Goal: Task Accomplishment & Management: Use online tool/utility

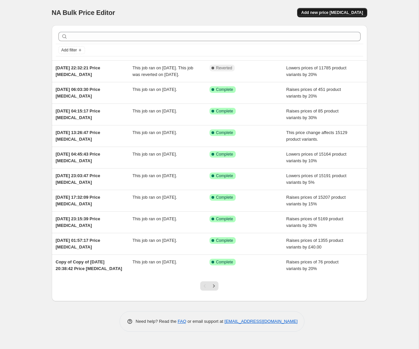
click at [343, 13] on span "Add new price change job" at bounding box center [332, 12] width 62 height 5
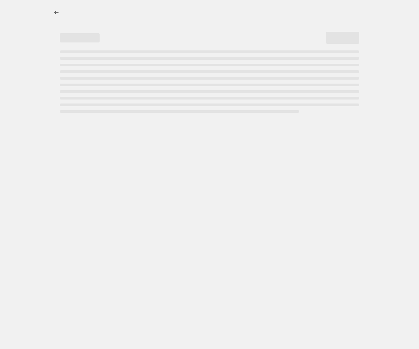
select select "percentage"
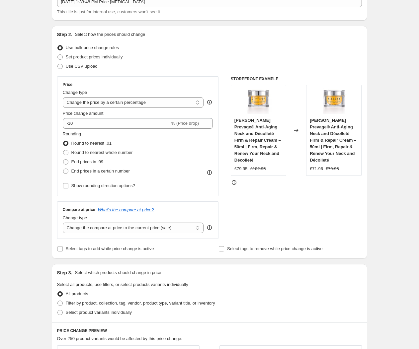
scroll to position [48, 0]
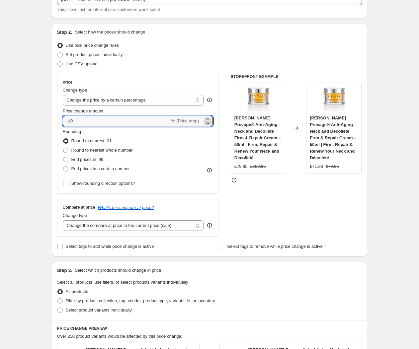
click at [209, 120] on icon at bounding box center [207, 123] width 7 height 7
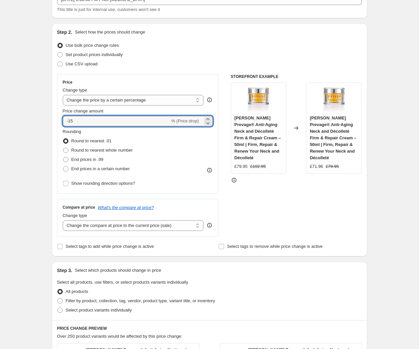
drag, startPoint x: 84, startPoint y: 122, endPoint x: 32, endPoint y: 115, distance: 52.9
click at [32, 115] on div "Create new price change job. This page is ready Create new price change job Dra…" at bounding box center [209, 305] width 418 height 707
type input "100"
click at [65, 168] on span at bounding box center [65, 168] width 5 height 5
click at [63, 166] on input "End prices in a certain number" at bounding box center [63, 166] width 0 height 0
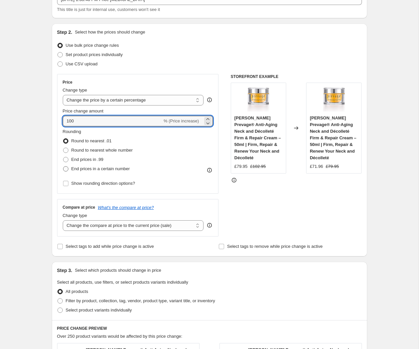
radio input "true"
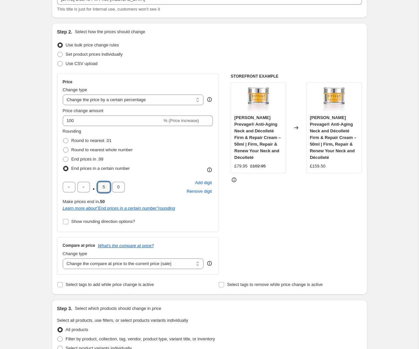
drag, startPoint x: 106, startPoint y: 186, endPoint x: 90, endPoint y: 180, distance: 17.5
click at [90, 180] on div ". 5 0 Add digit Remove digit" at bounding box center [138, 186] width 150 height 17
type input "9"
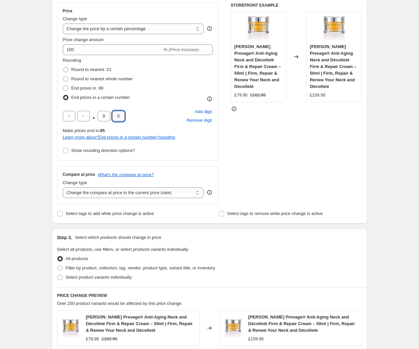
scroll to position [128, 0]
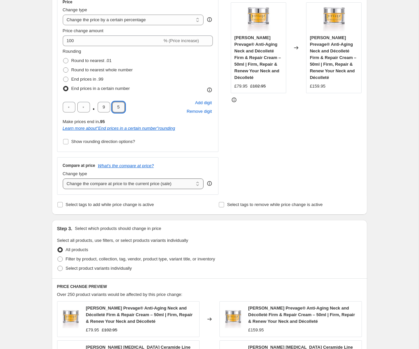
type input "5"
click at [136, 184] on select "Change the compare at price to the current price (sale) Change the compare at p…" at bounding box center [133, 183] width 141 height 11
select select "remove"
click at [63, 178] on select "Change the compare at price to the current price (sale) Change the compare at p…" at bounding box center [133, 183] width 141 height 11
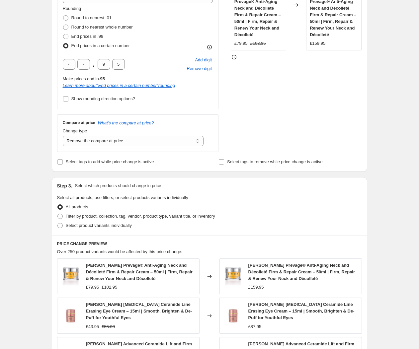
scroll to position [188, 0]
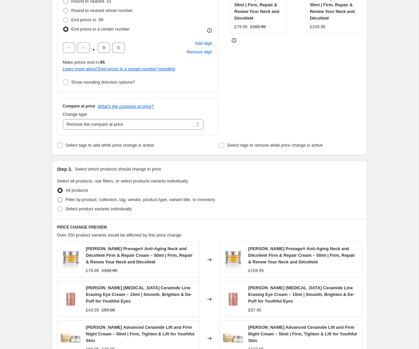
click at [59, 199] on span at bounding box center [59, 199] width 5 height 5
click at [58, 197] on input "Filter by product, collection, tag, vendor, product type, variant title, or inv…" at bounding box center [57, 197] width 0 height 0
radio input "true"
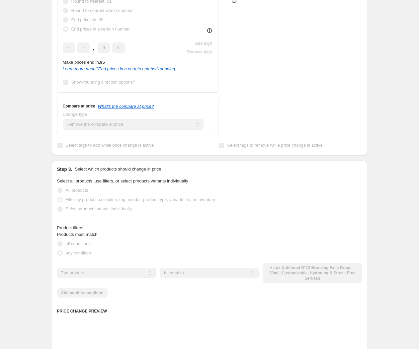
scroll to position [188, 0]
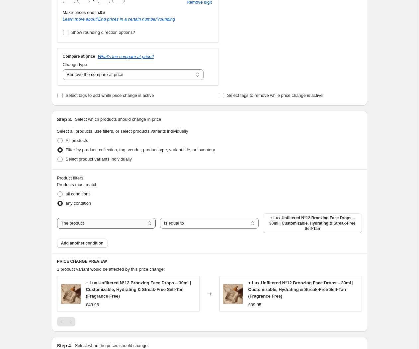
click at [119, 222] on select "The product The product's collection The product's tag The product's vendor The…" at bounding box center [106, 223] width 98 height 11
select select "vendor"
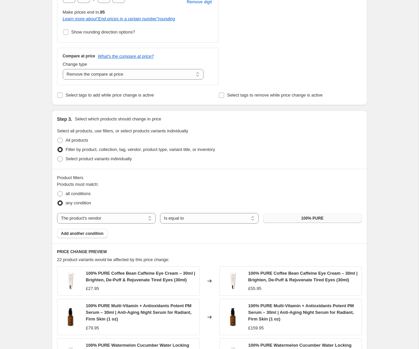
click at [314, 220] on span "100% PURE" at bounding box center [312, 218] width 22 height 5
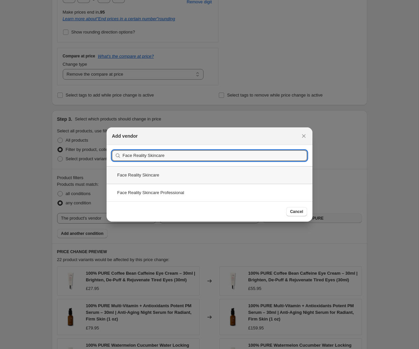
type input "Face Reality Skincare"
click at [147, 176] on div "Face Reality Skincare" at bounding box center [209, 175] width 206 height 18
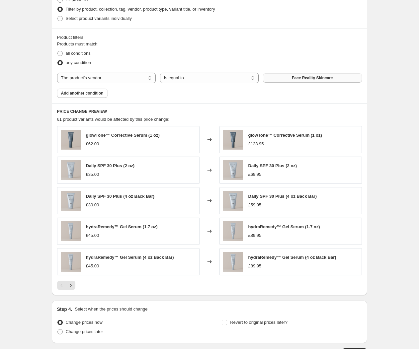
scroll to position [427, 0]
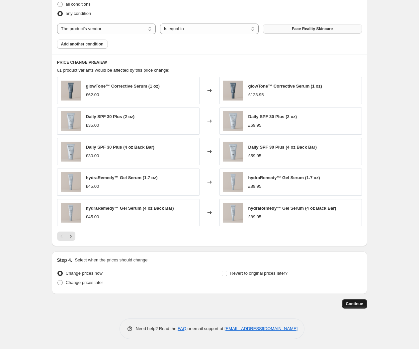
click at [354, 304] on span "Continue" at bounding box center [354, 303] width 17 height 5
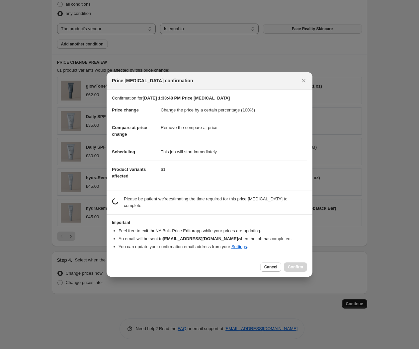
scroll to position [0, 0]
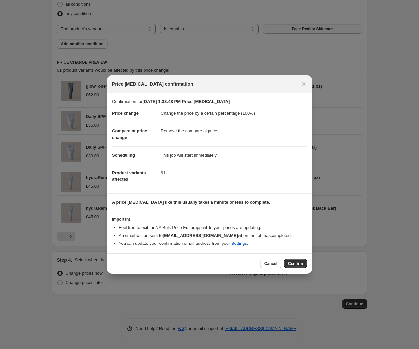
drag, startPoint x: 295, startPoint y: 265, endPoint x: 291, endPoint y: 260, distance: 6.6
click at [295, 265] on span "Confirm" at bounding box center [295, 263] width 15 height 5
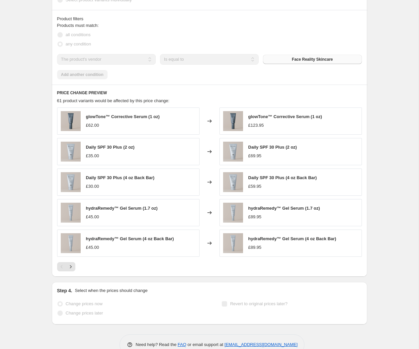
scroll to position [444, 0]
click at [70, 269] on icon "Next" at bounding box center [70, 266] width 7 height 7
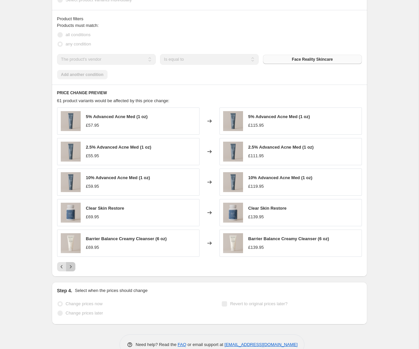
click at [71, 267] on icon "Next" at bounding box center [70, 266] width 7 height 7
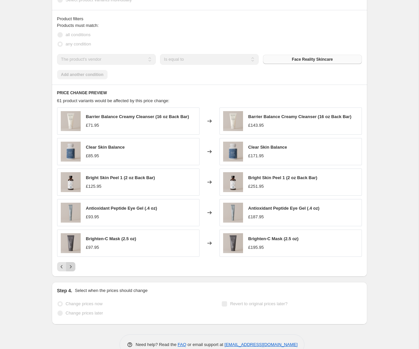
click at [71, 267] on icon "Next" at bounding box center [70, 266] width 7 height 7
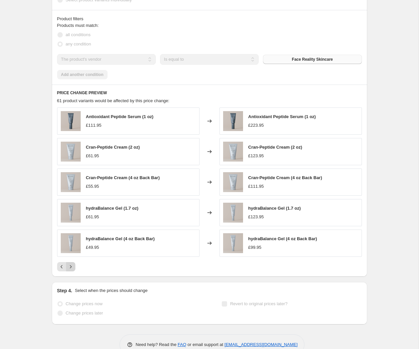
click at [71, 267] on icon "Next" at bounding box center [70, 266] width 7 height 7
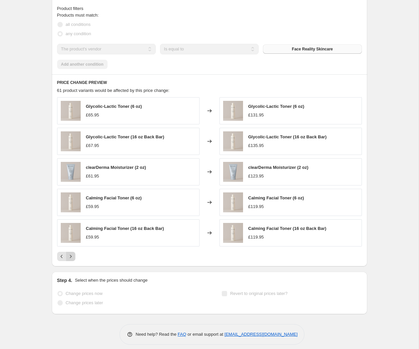
scroll to position [455, 0]
click at [72, 257] on icon "Next" at bounding box center [70, 255] width 7 height 7
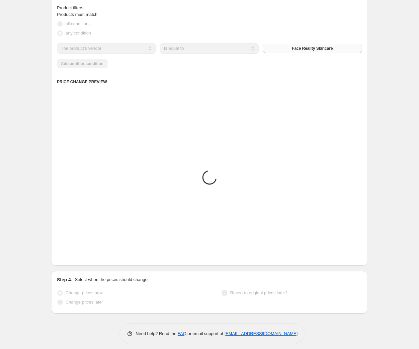
scroll to position [456, 0]
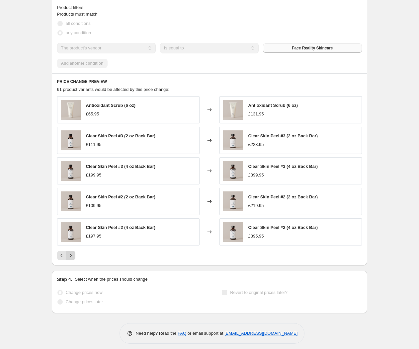
click at [72, 257] on icon "Next" at bounding box center [70, 255] width 7 height 7
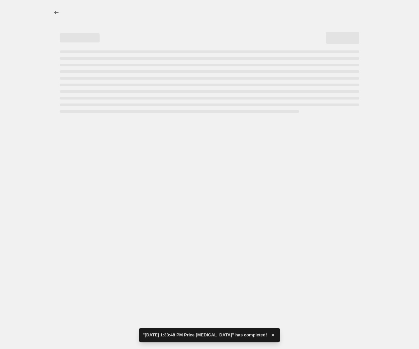
scroll to position [0, 0]
select select "percentage"
select select "remove"
select select "vendor"
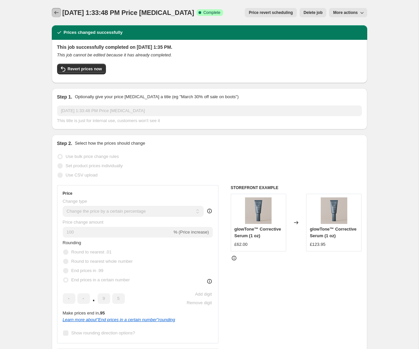
click at [57, 10] on icon "Price change jobs" at bounding box center [56, 12] width 7 height 7
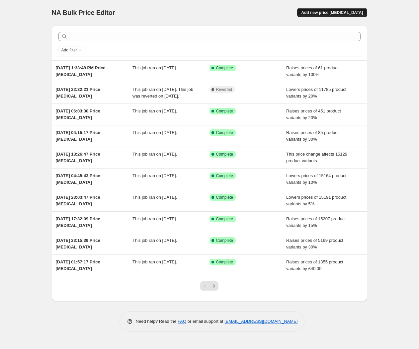
click at [328, 13] on span "Add new price change job" at bounding box center [332, 12] width 62 height 5
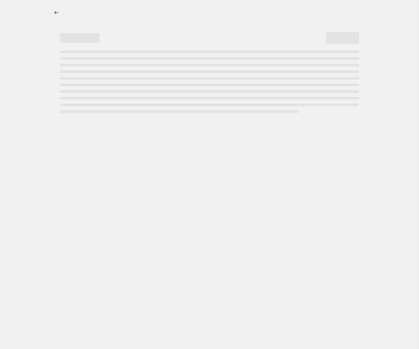
select select "percentage"
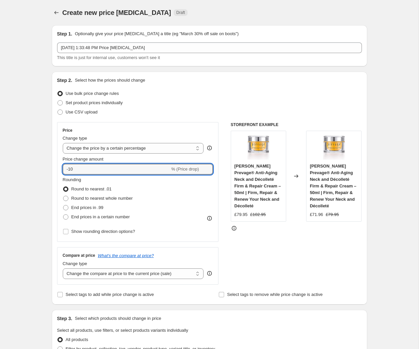
drag, startPoint x: 54, startPoint y: 166, endPoint x: 22, endPoint y: 161, distance: 32.6
click at [22, 161] on div "Create new price change job. This page is ready Create new price change job Dra…" at bounding box center [209, 353] width 418 height 707
type input "100"
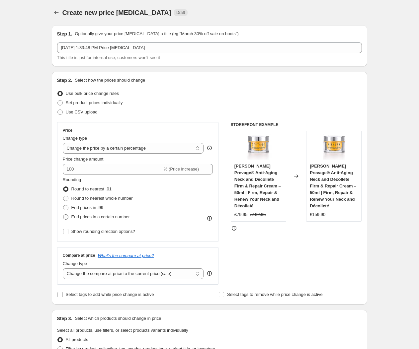
click at [66, 218] on span at bounding box center [65, 216] width 5 height 5
click at [63, 215] on input "End prices in a certain number" at bounding box center [63, 214] width 0 height 0
radio input "true"
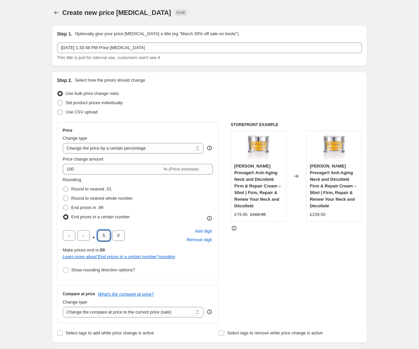
drag, startPoint x: 106, startPoint y: 235, endPoint x: 92, endPoint y: 234, distance: 15.0
click at [92, 234] on div ". 5 0" at bounding box center [94, 235] width 62 height 11
type input "9"
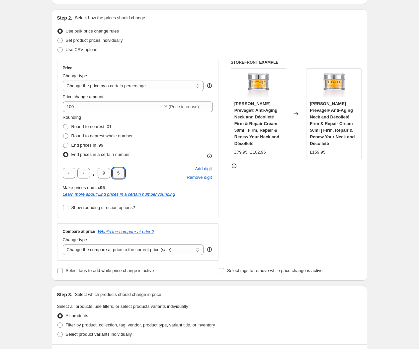
scroll to position [63, 0]
type input "5"
click at [104, 248] on select "Change the compare at price to the current price (sale) Change the compare at p…" at bounding box center [133, 249] width 141 height 11
select select "remove"
click at [63, 244] on select "Change the compare at price to the current price (sale) Change the compare at p…" at bounding box center [133, 249] width 141 height 11
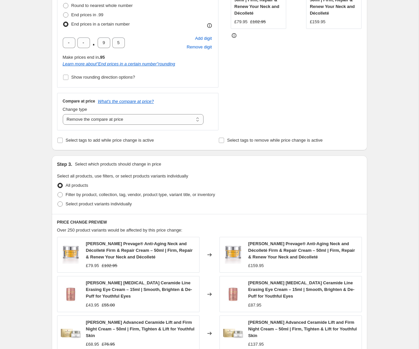
scroll to position [200, 0]
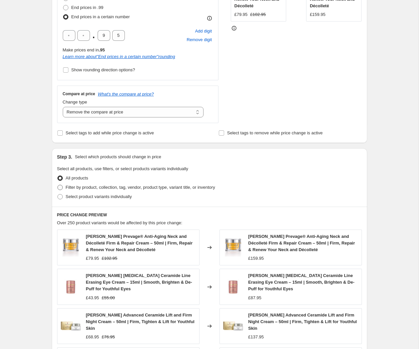
click at [58, 188] on span at bounding box center [59, 187] width 5 height 5
click at [58, 185] on input "Filter by product, collection, tag, vendor, product type, variant title, or inv…" at bounding box center [57, 185] width 0 height 0
radio input "true"
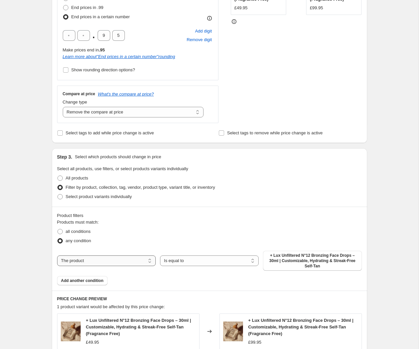
click at [91, 258] on select "The product The product's collection The product's tag The product's vendor The…" at bounding box center [106, 260] width 98 height 11
select select "vendor"
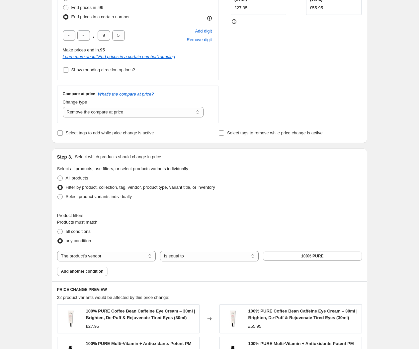
click at [309, 255] on span "100% PURE" at bounding box center [312, 255] width 22 height 5
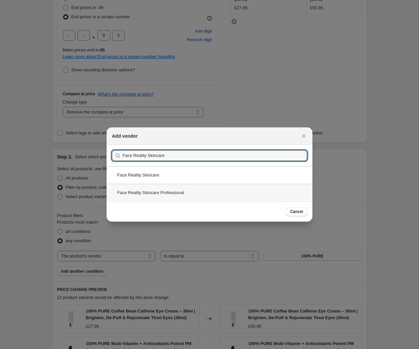
type input "Face Reality Skincare"
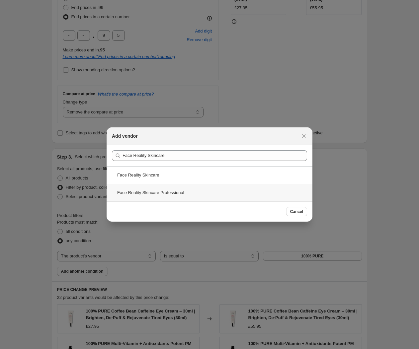
click at [164, 192] on div "Face Reality Skincare Professional" at bounding box center [209, 193] width 206 height 18
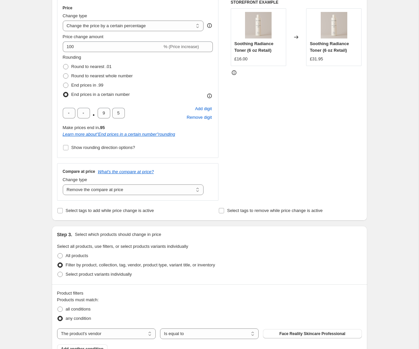
scroll to position [336, 0]
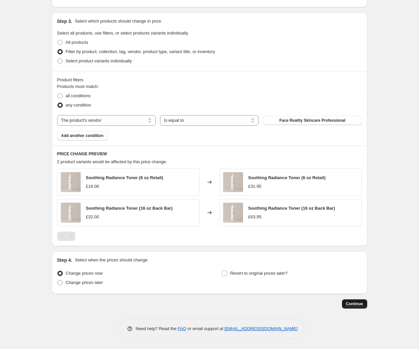
click at [354, 304] on span "Continue" at bounding box center [354, 303] width 17 height 5
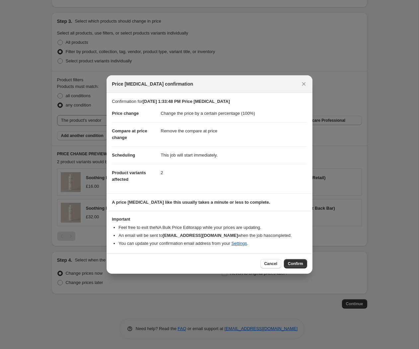
click at [299, 264] on span "Confirm" at bounding box center [295, 263] width 15 height 5
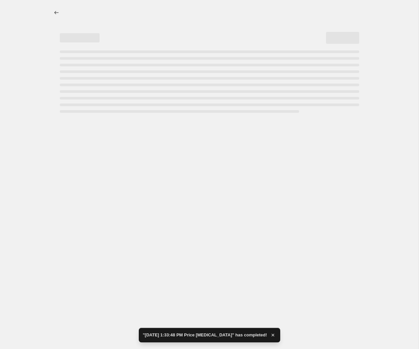
select select "percentage"
select select "remove"
select select "vendor"
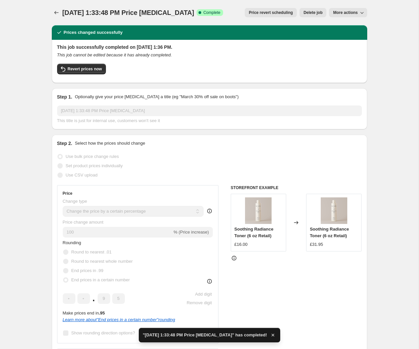
scroll to position [2, 0]
